Goal: Task Accomplishment & Management: Manage account settings

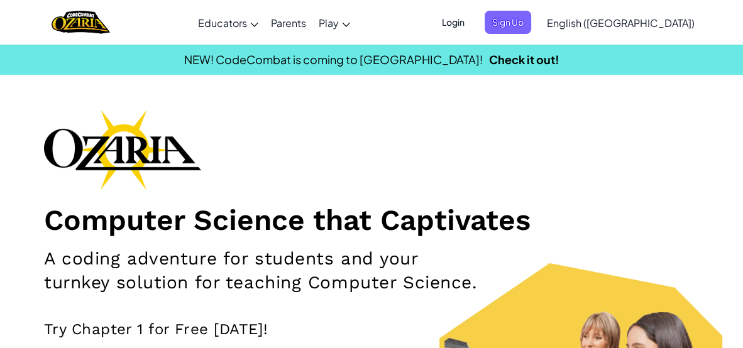
click at [472, 27] on span "Login" at bounding box center [453, 22] width 38 height 23
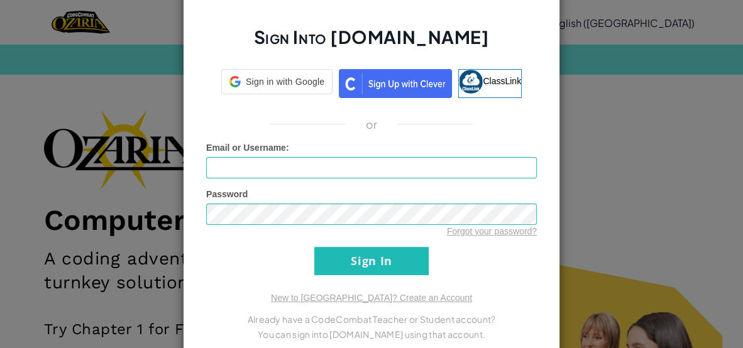
click at [552, 97] on div "Sign Into [DOMAIN_NAME] Sign in with Google Sign in with Google. Opens in new t…" at bounding box center [371, 174] width 377 height 374
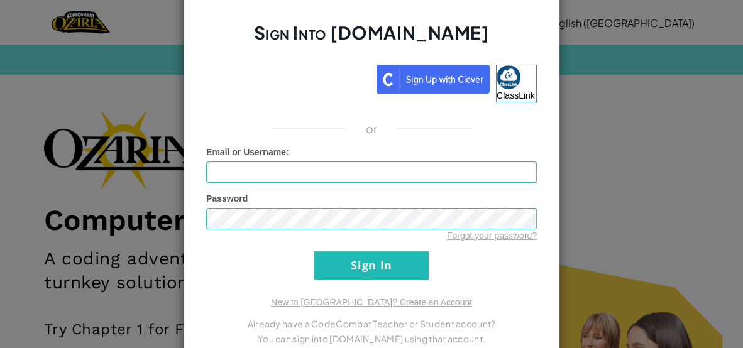
click at [681, 84] on div "Sign Into [DOMAIN_NAME] ClassLink or Unknown Error Email or Username : Password…" at bounding box center [371, 174] width 743 height 348
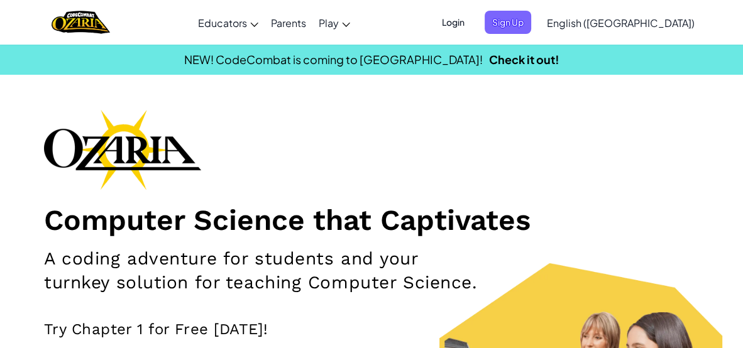
click at [472, 26] on span "Login" at bounding box center [453, 22] width 38 height 23
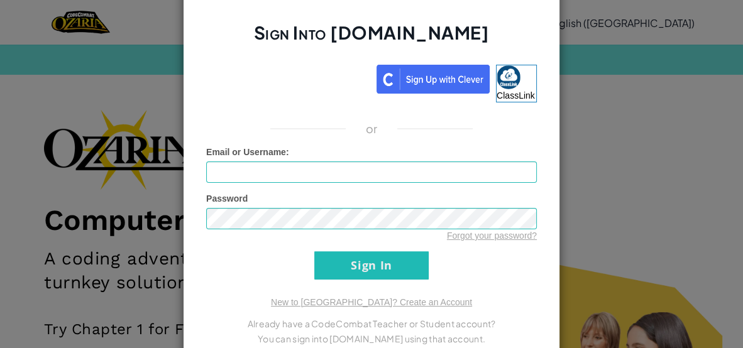
click at [590, 89] on div "Sign Into [DOMAIN_NAME] ClassLink or Unknown Error Email or Username : Password…" at bounding box center [371, 174] width 743 height 348
